Goal: Transaction & Acquisition: Purchase product/service

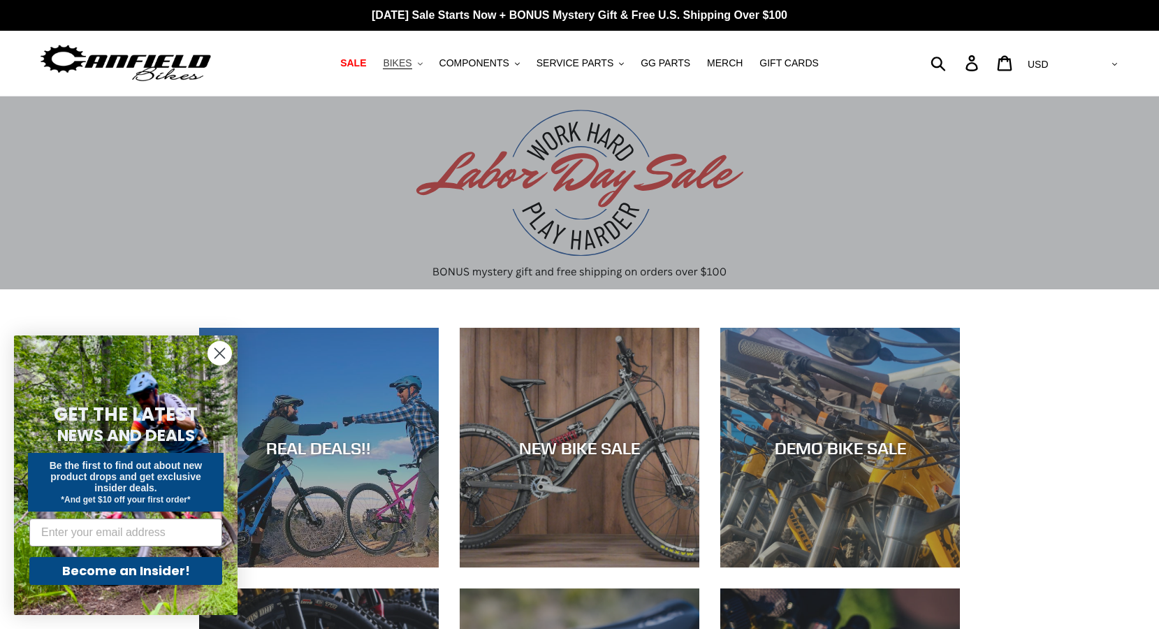
click at [412, 62] on span "BIKES" at bounding box center [397, 63] width 29 height 12
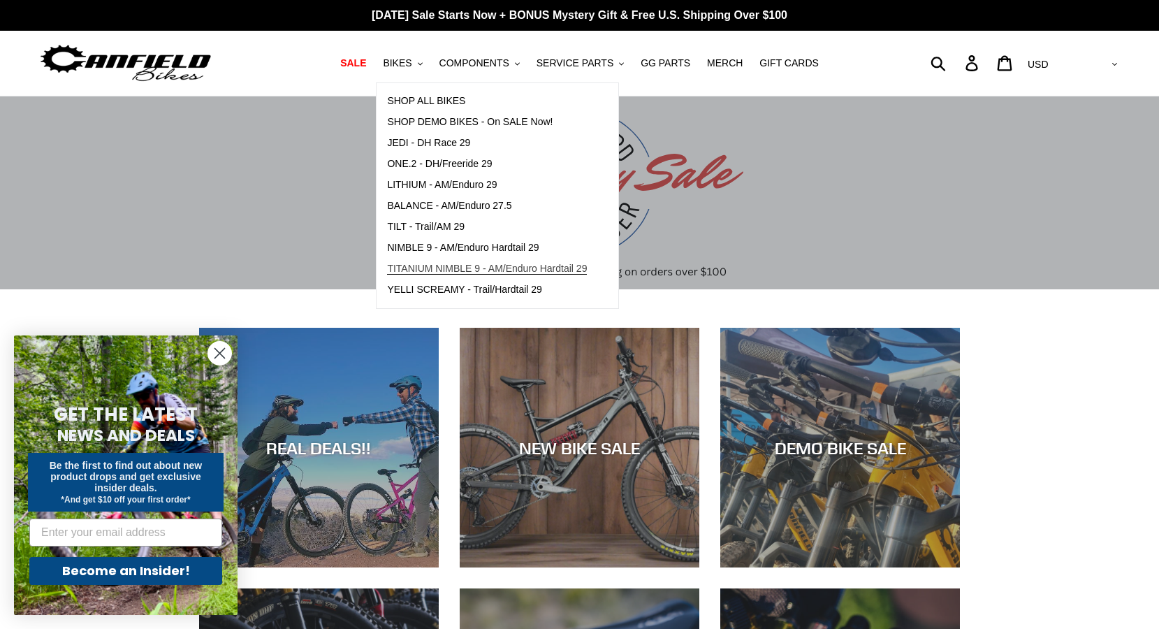
click at [422, 266] on span "TITANIUM NIMBLE 9 - AM/Enduro Hardtail 29" at bounding box center [487, 269] width 200 height 12
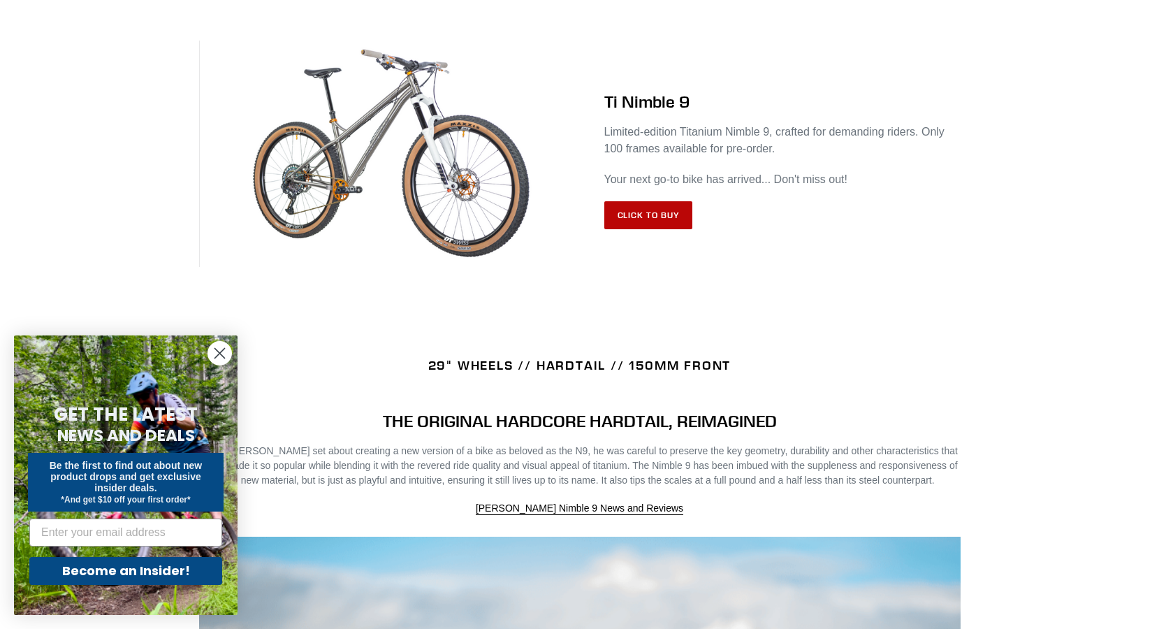
scroll to position [586, 0]
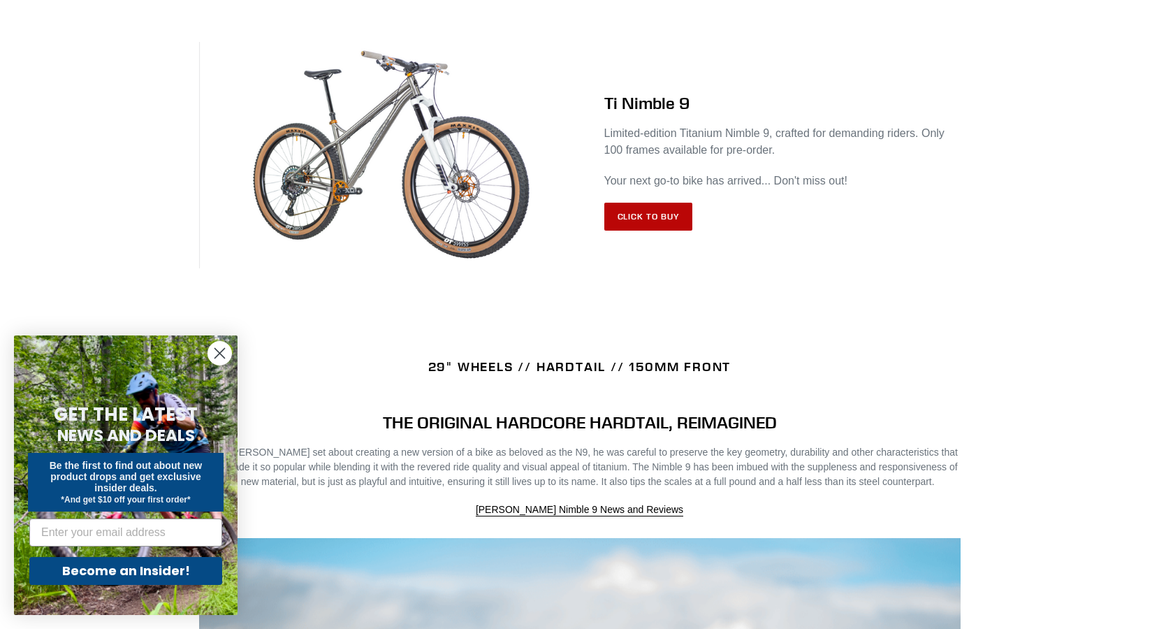
click at [655, 217] on link "Click to Buy" at bounding box center [648, 217] width 89 height 28
click at [217, 346] on circle "Close dialog" at bounding box center [219, 353] width 23 height 23
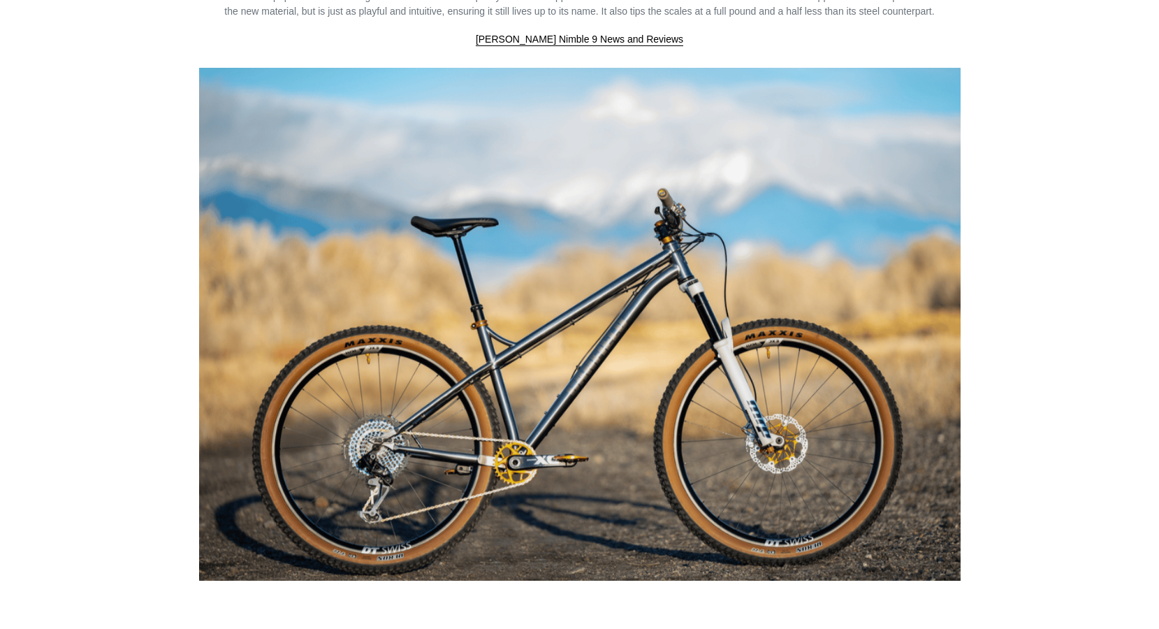
scroll to position [1057, 0]
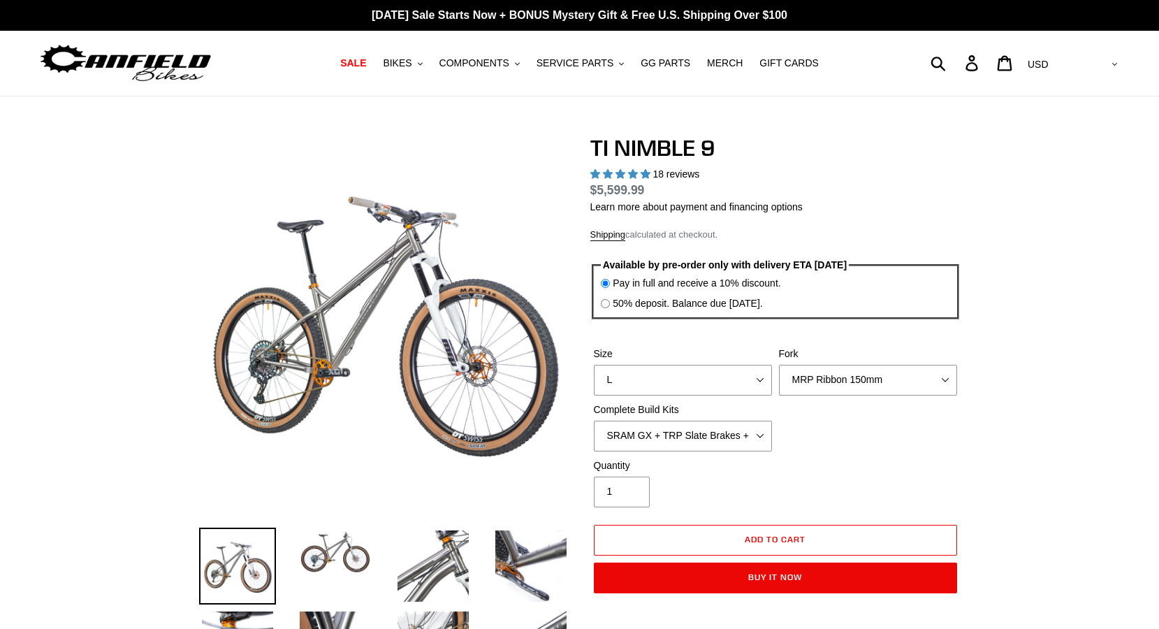
select select "highest-rating"
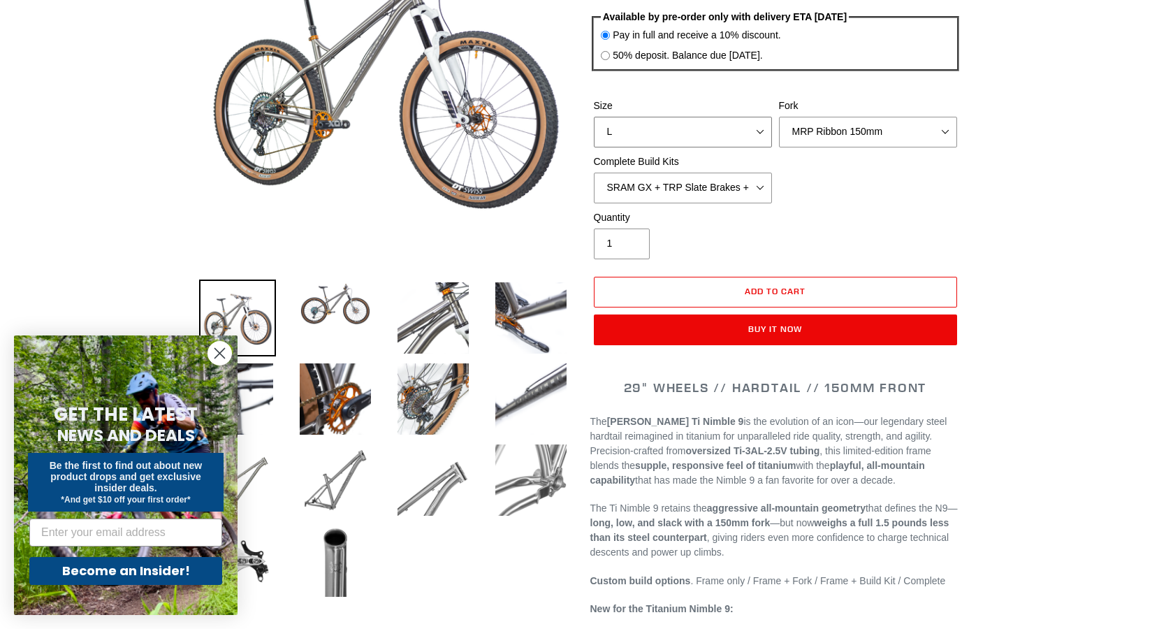
scroll to position [306, 0]
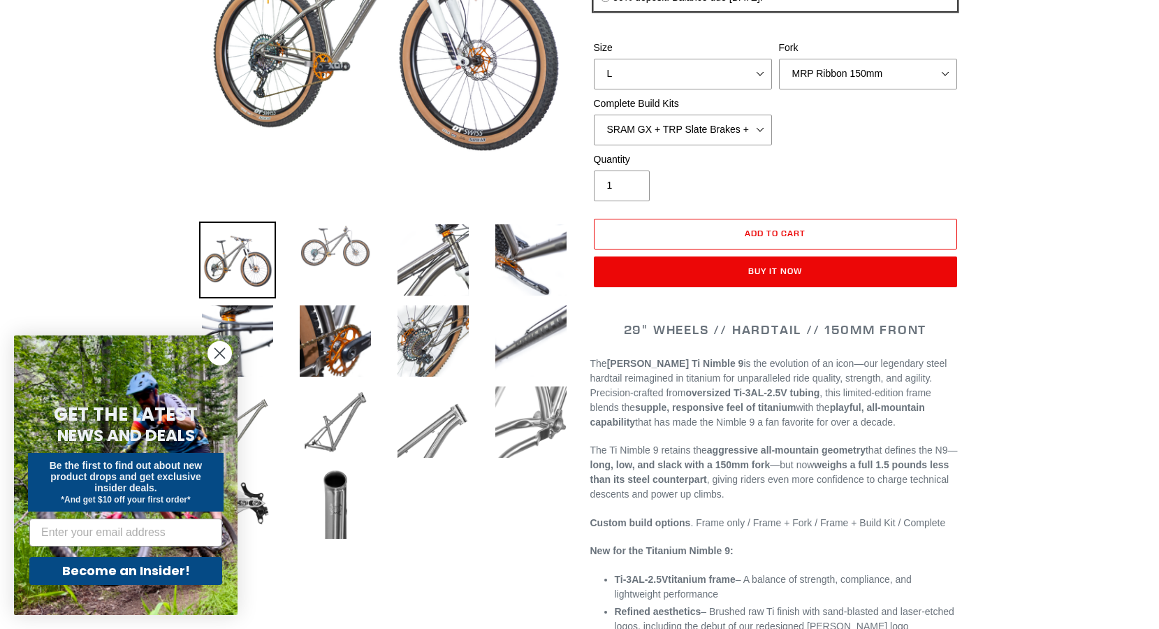
click at [345, 266] on img at bounding box center [335, 246] width 77 height 49
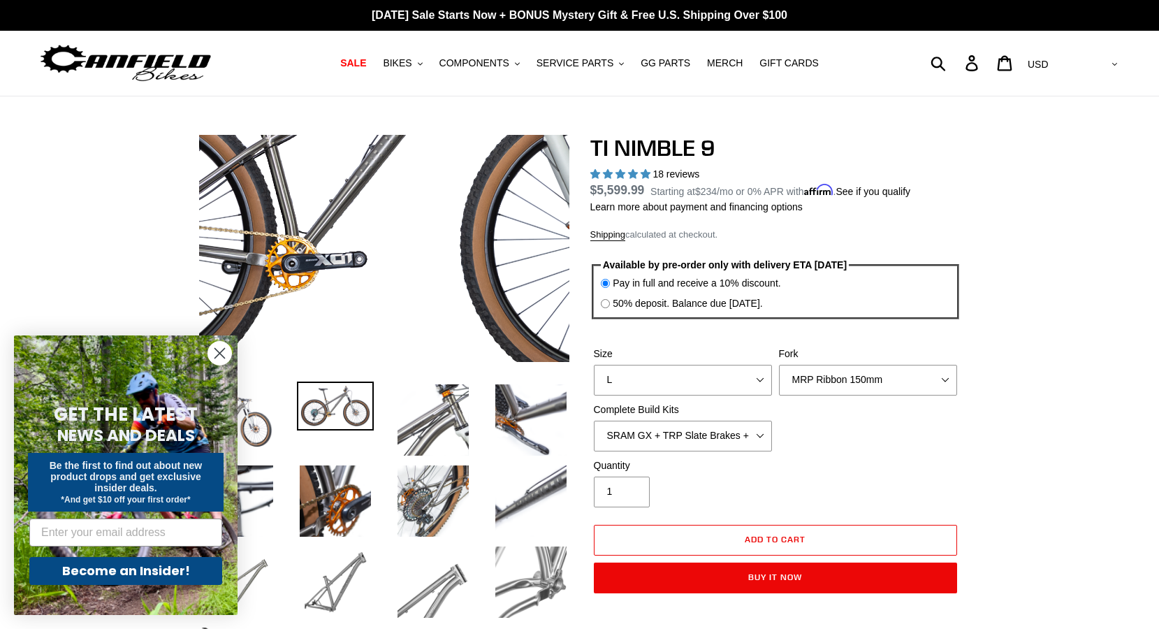
scroll to position [0, 0]
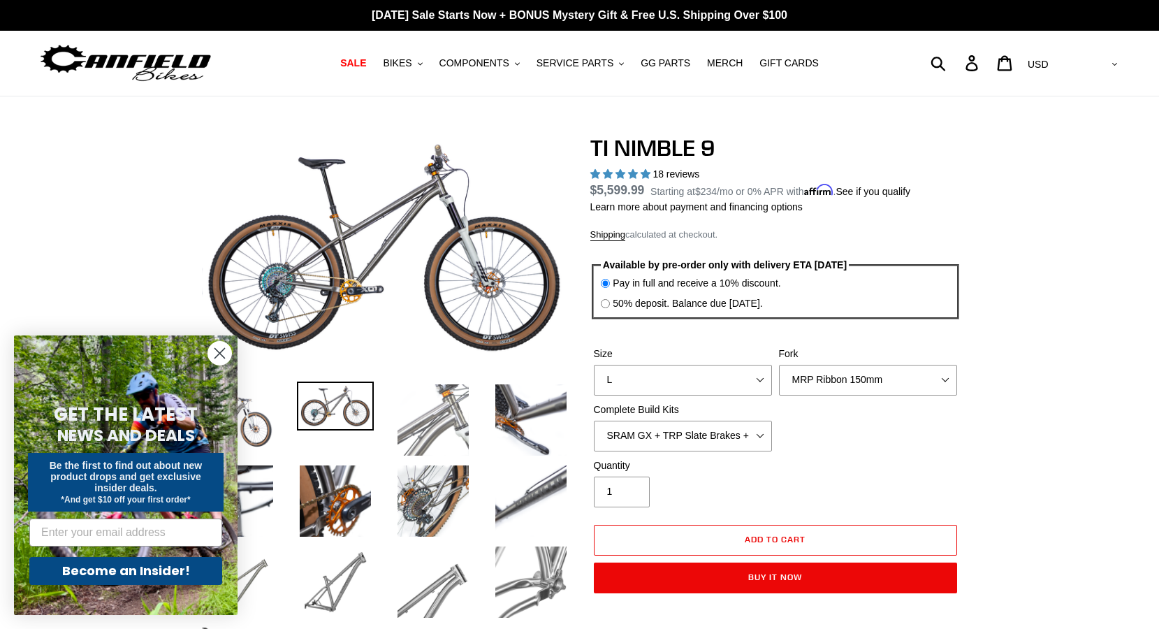
click at [437, 423] on img at bounding box center [433, 420] width 77 height 77
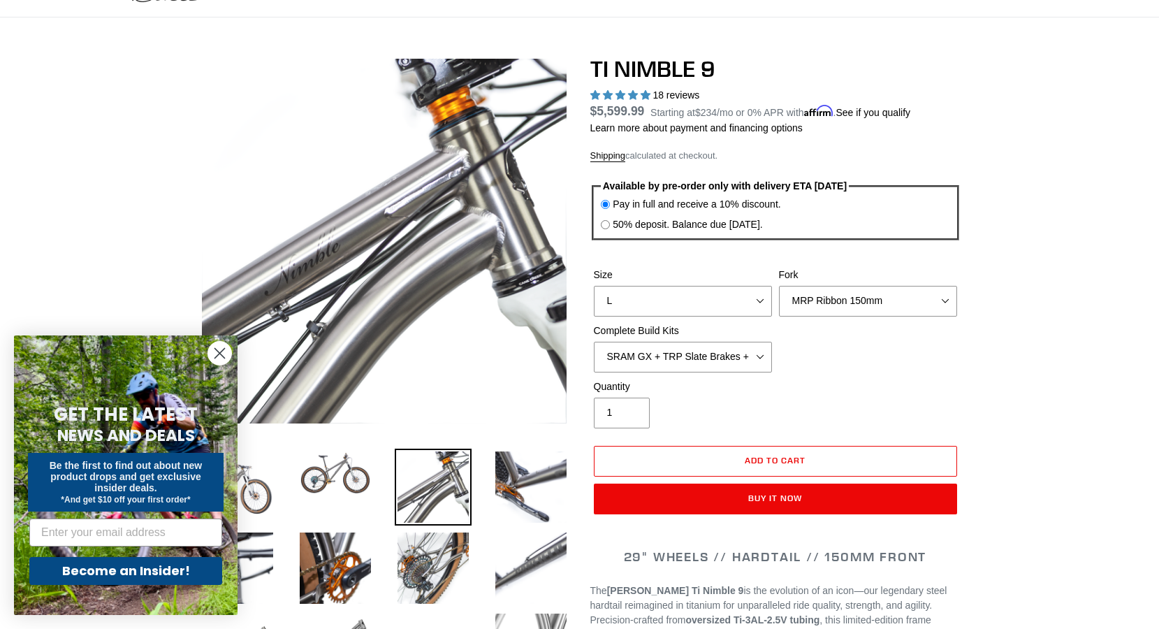
scroll to position [90, 0]
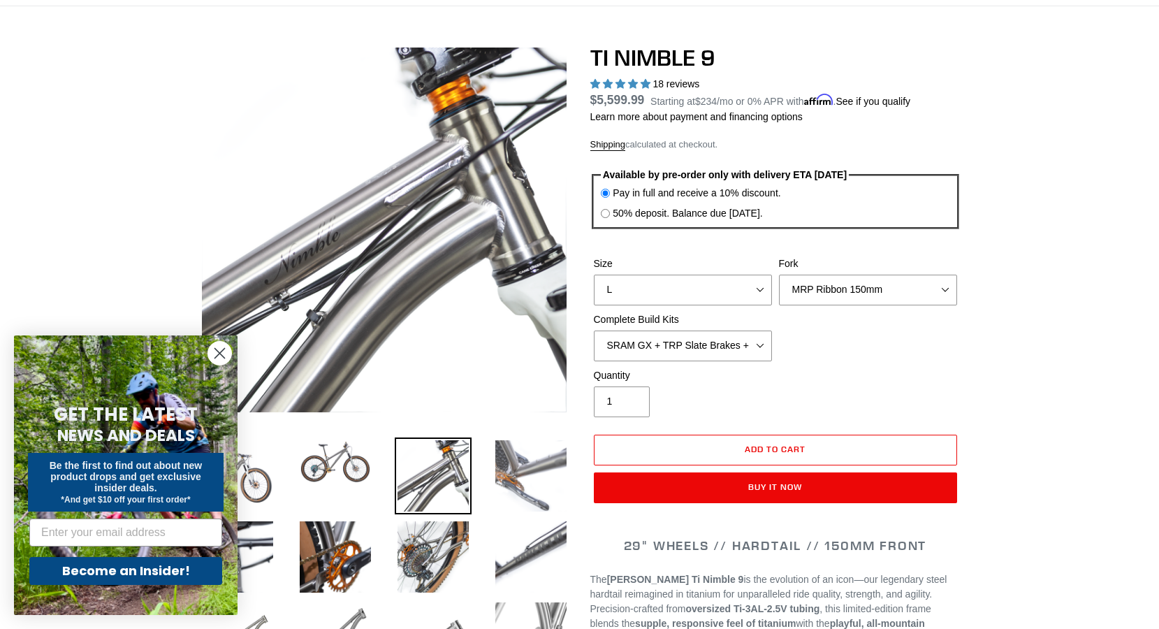
click at [521, 437] on img at bounding box center [531, 475] width 77 height 77
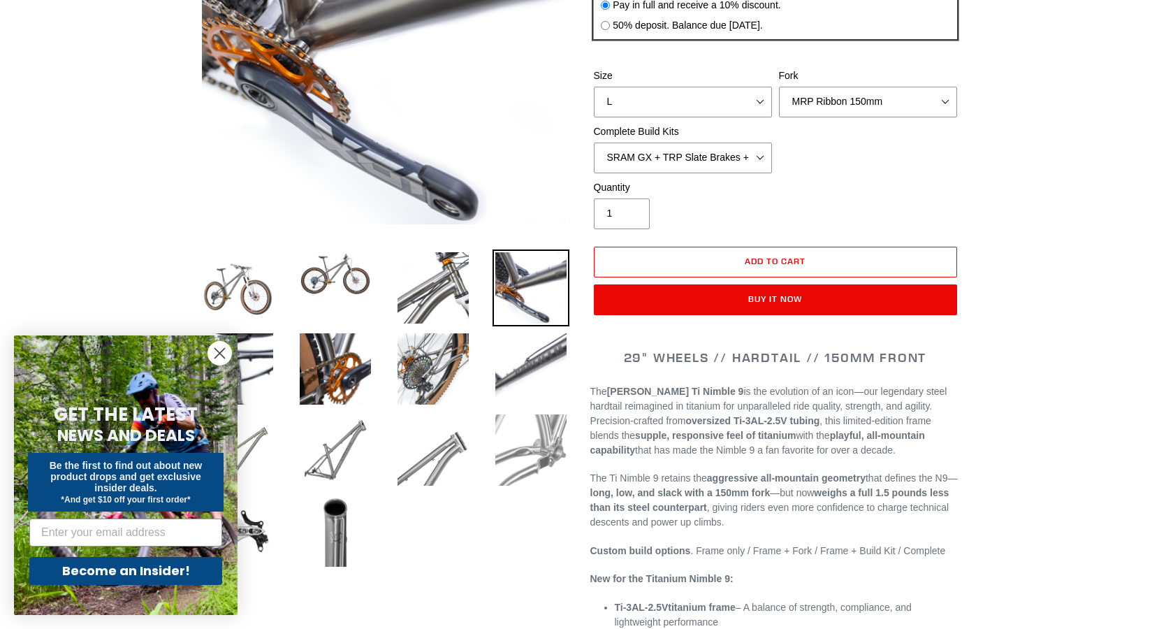
scroll to position [285, 0]
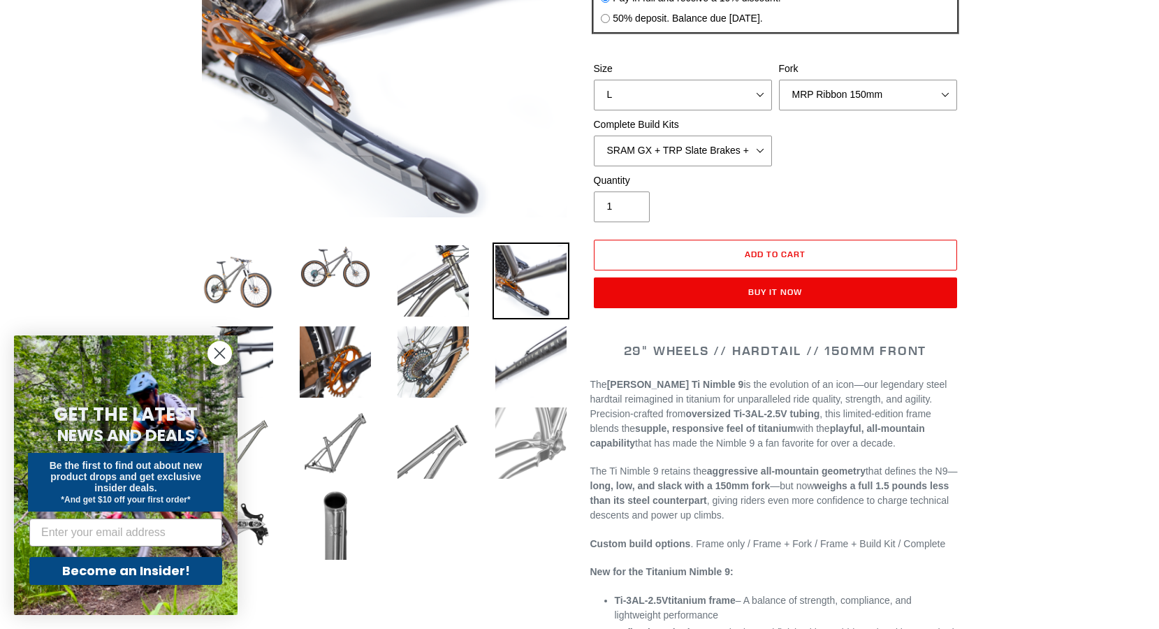
click at [531, 451] on img at bounding box center [531, 443] width 77 height 77
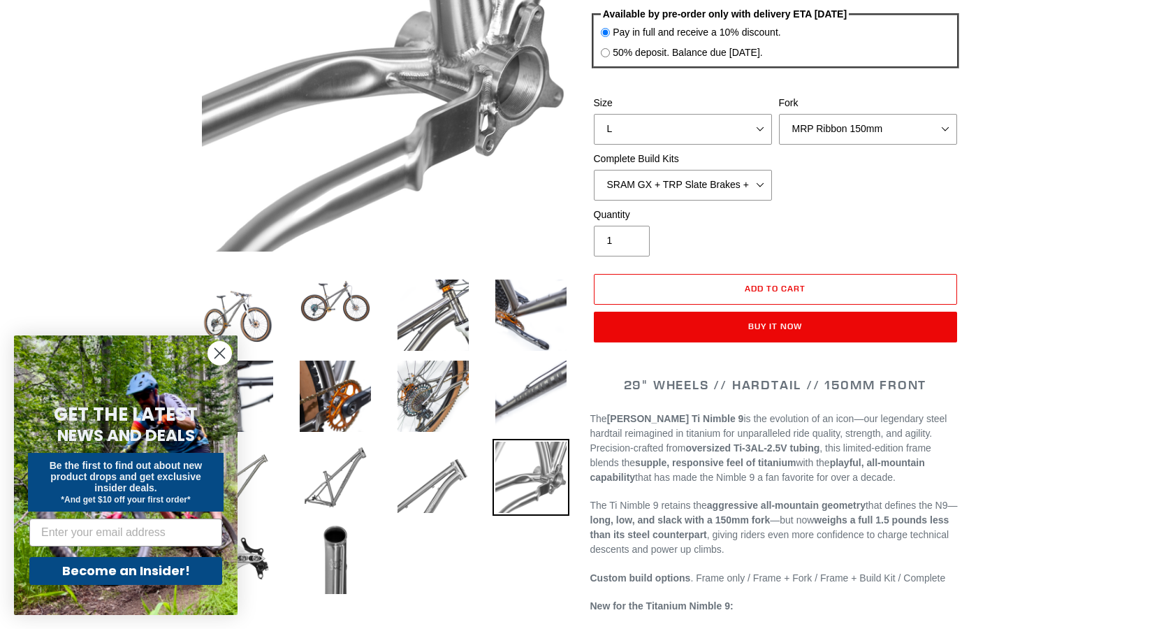
scroll to position [237, 0]
